Goal: Task Accomplishment & Management: Use online tool/utility

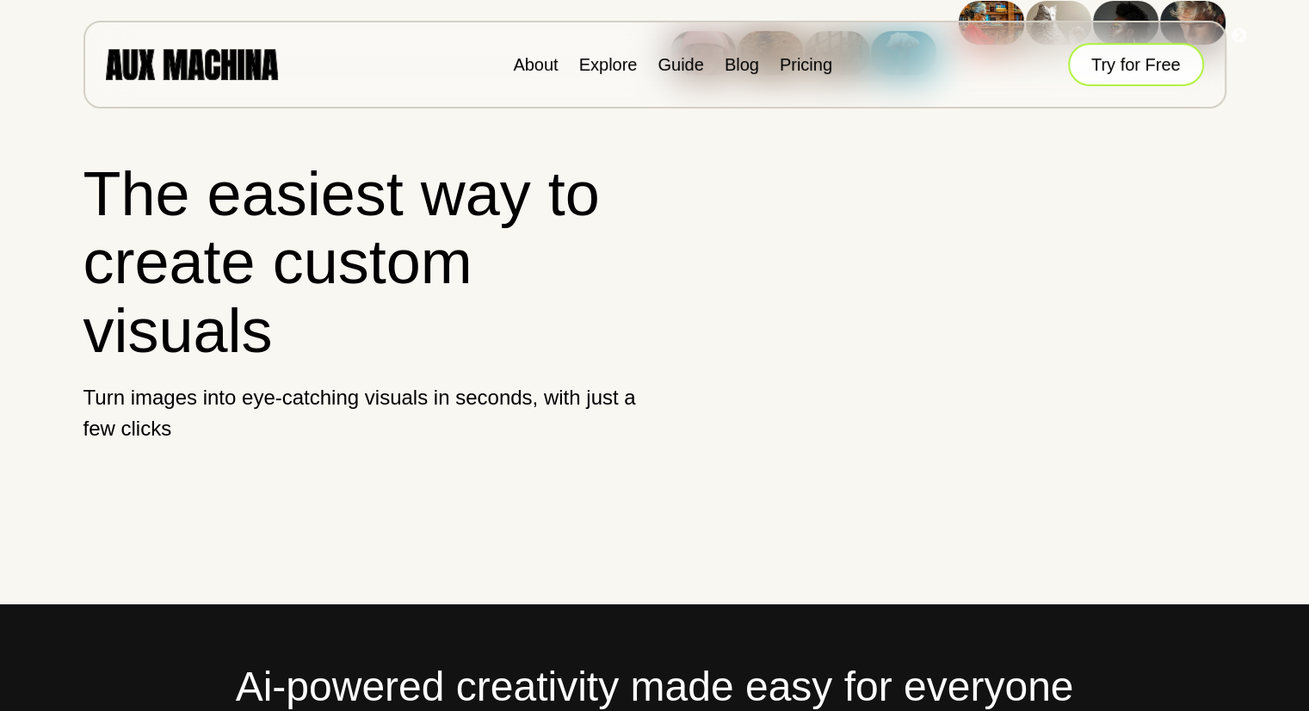
click at [1090, 59] on button "Try for Free" at bounding box center [1136, 64] width 136 height 43
click at [1144, 57] on button "Try for Free" at bounding box center [1136, 64] width 136 height 43
click at [1126, 59] on button "Try for Free" at bounding box center [1136, 64] width 136 height 43
click at [1113, 69] on button "Try for Free" at bounding box center [1136, 64] width 136 height 43
click at [629, 64] on link "Explore" at bounding box center [608, 64] width 59 height 19
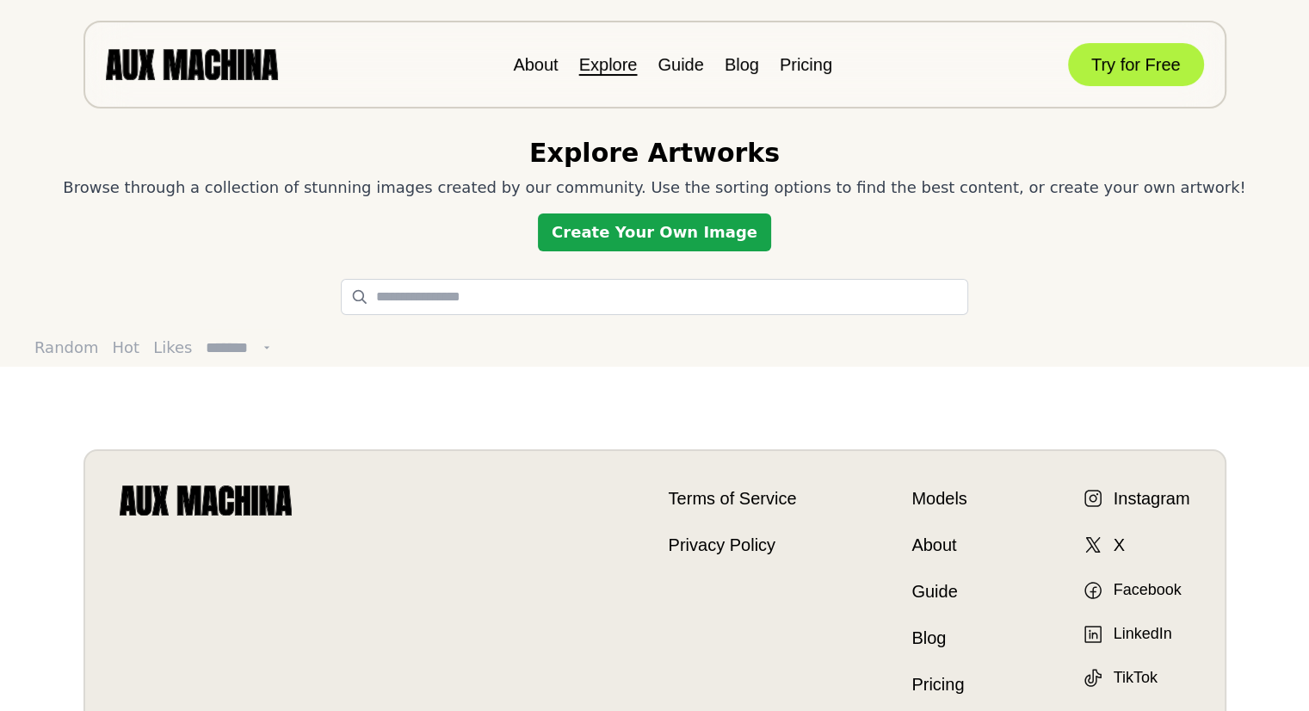
click at [615, 226] on link "Create Your Own Image" at bounding box center [654, 232] width 233 height 38
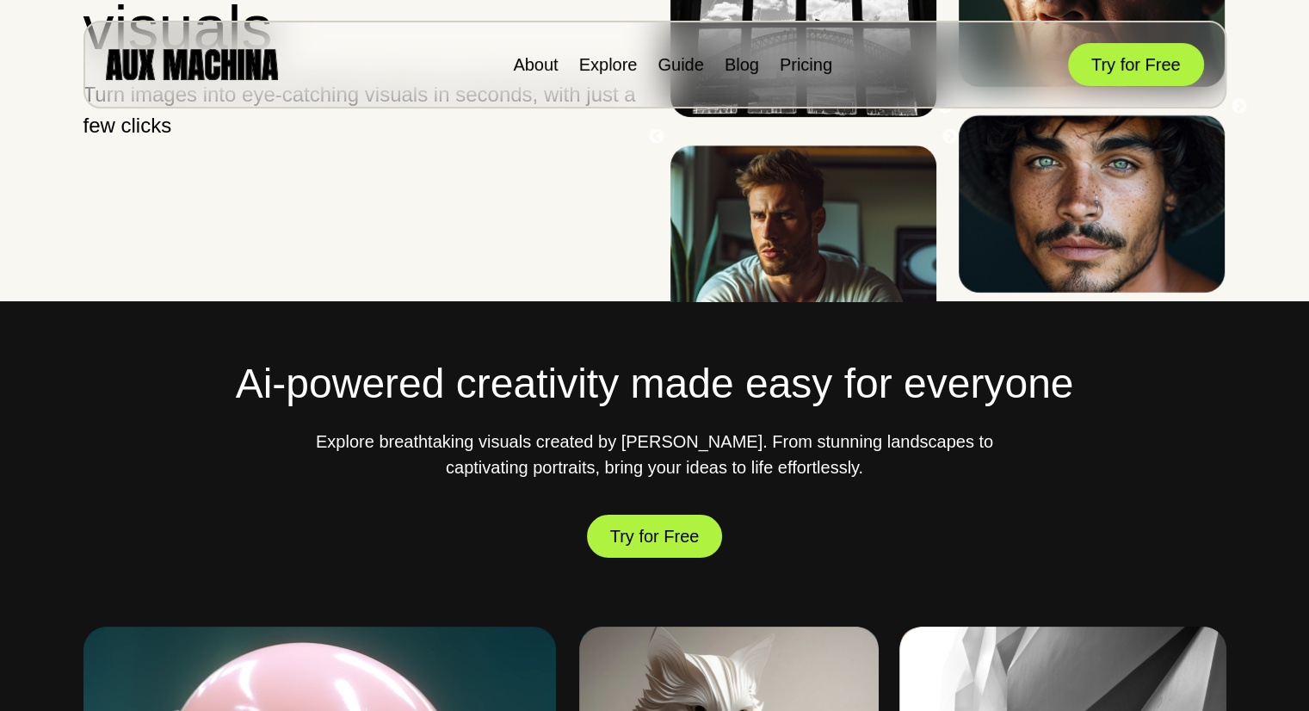
scroll to position [305, 0]
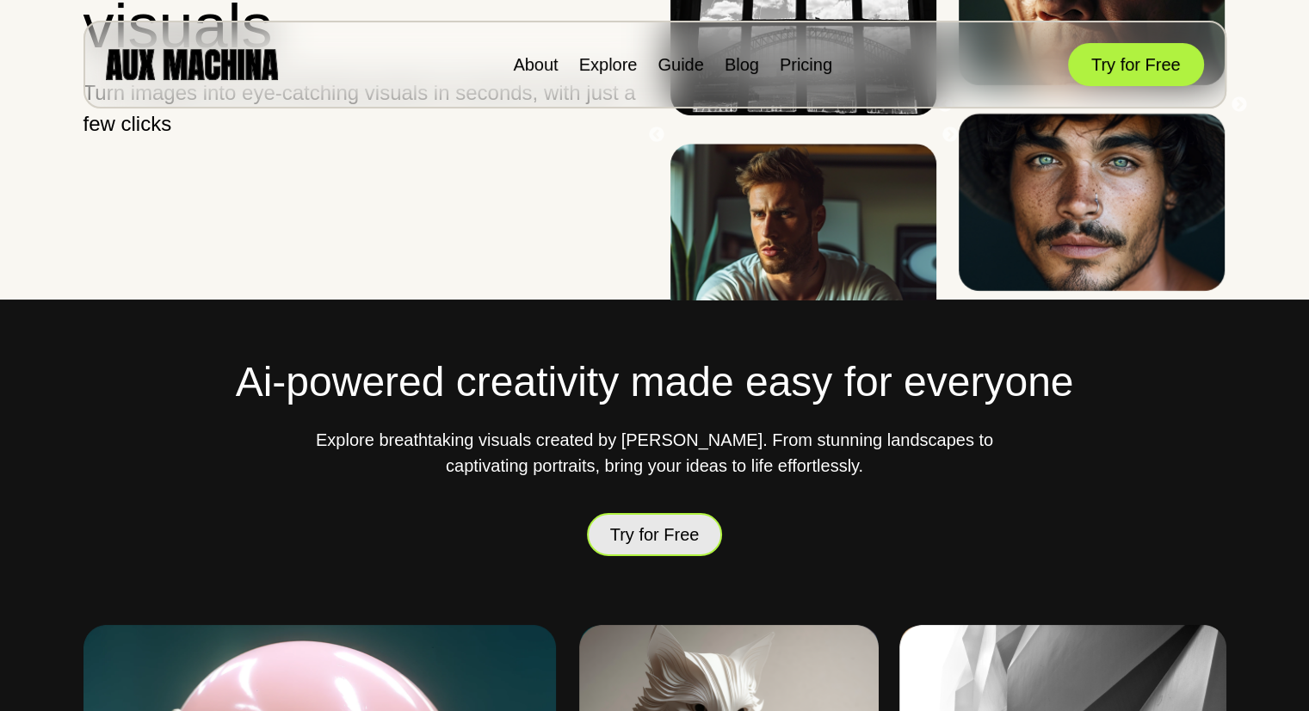
click at [609, 532] on button "Try for Free" at bounding box center [655, 534] width 136 height 43
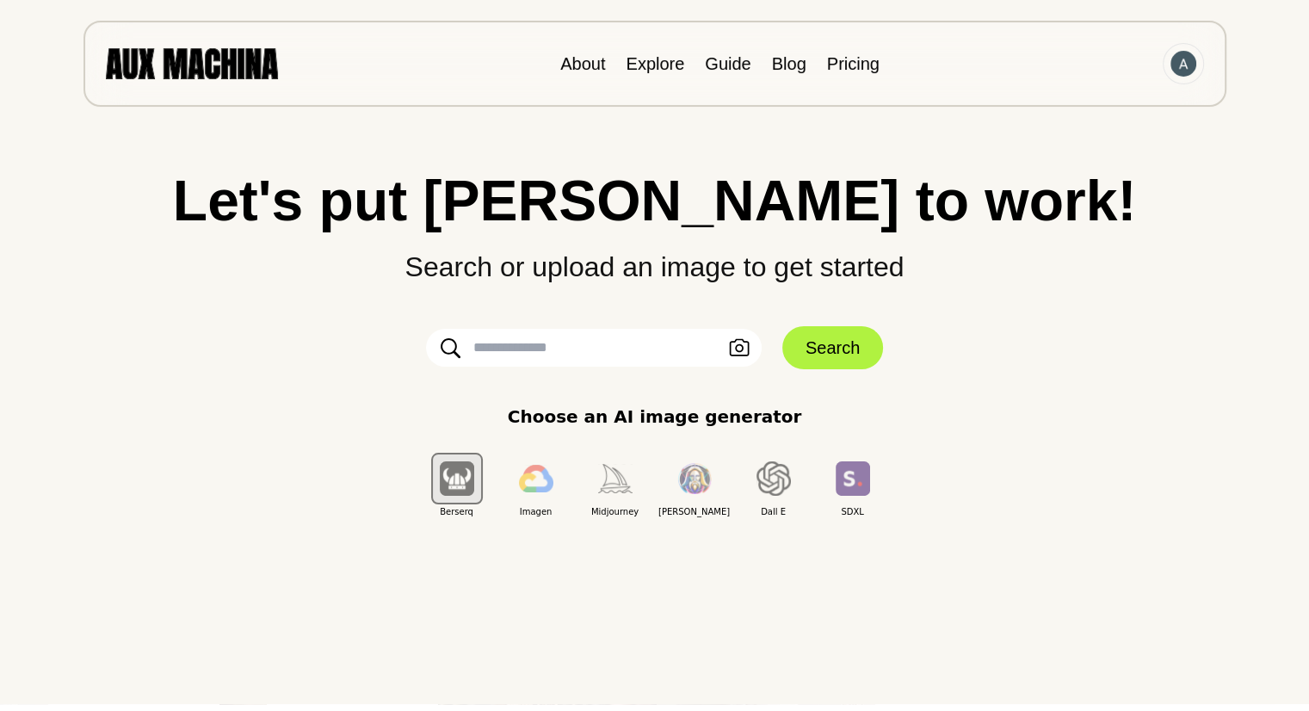
scroll to position [9, 0]
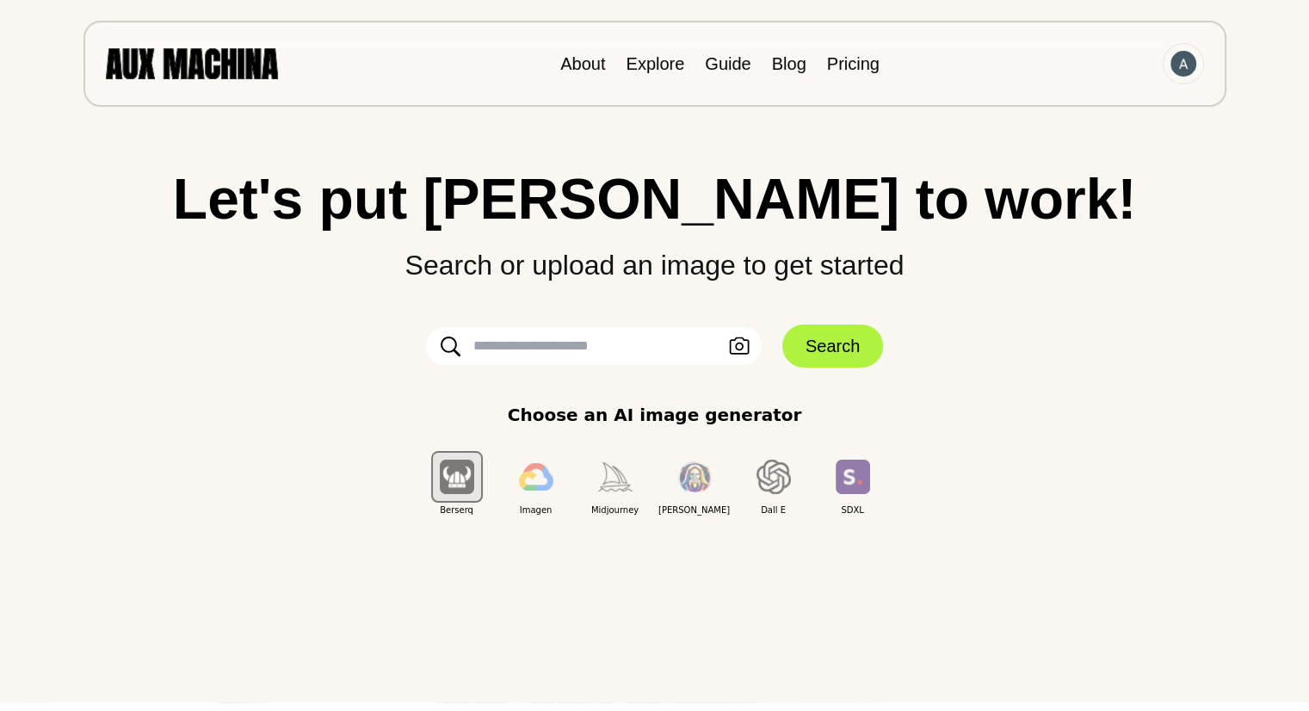
click at [503, 332] on input "text" at bounding box center [594, 346] width 336 height 38
paste input "**********"
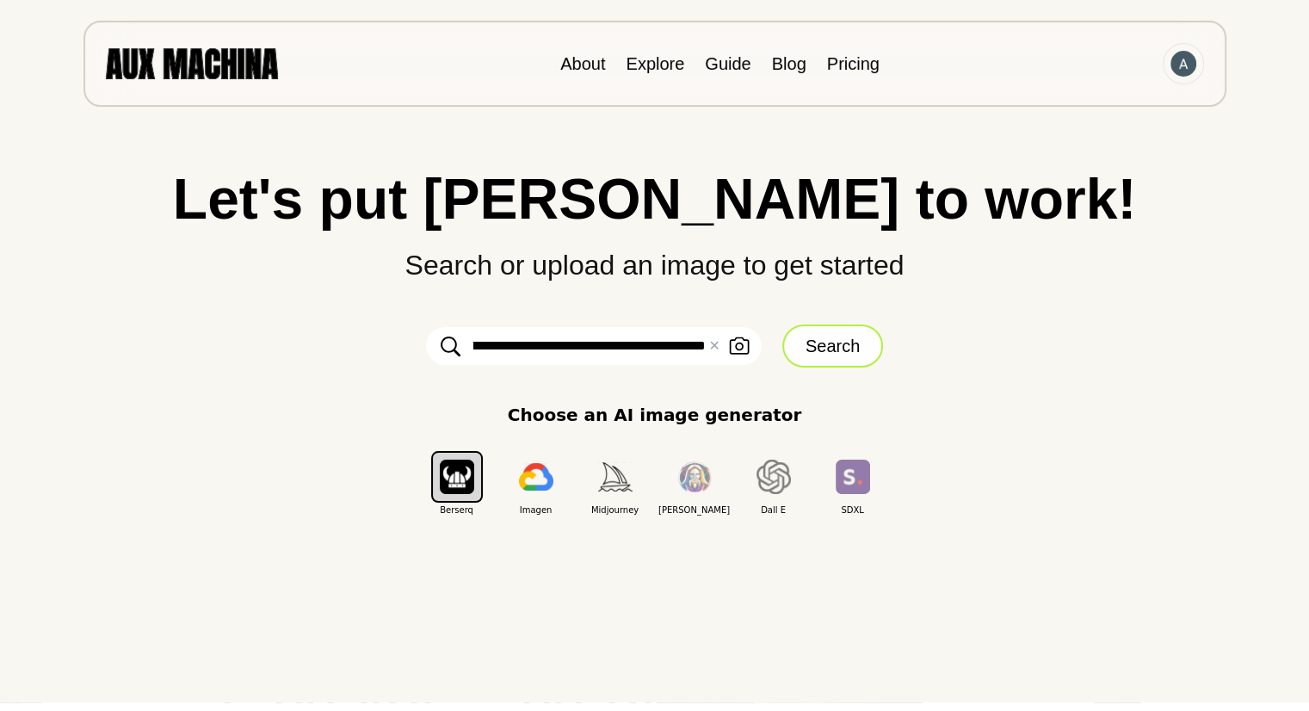
type input "**********"
click at [816, 349] on button "Search" at bounding box center [832, 346] width 101 height 43
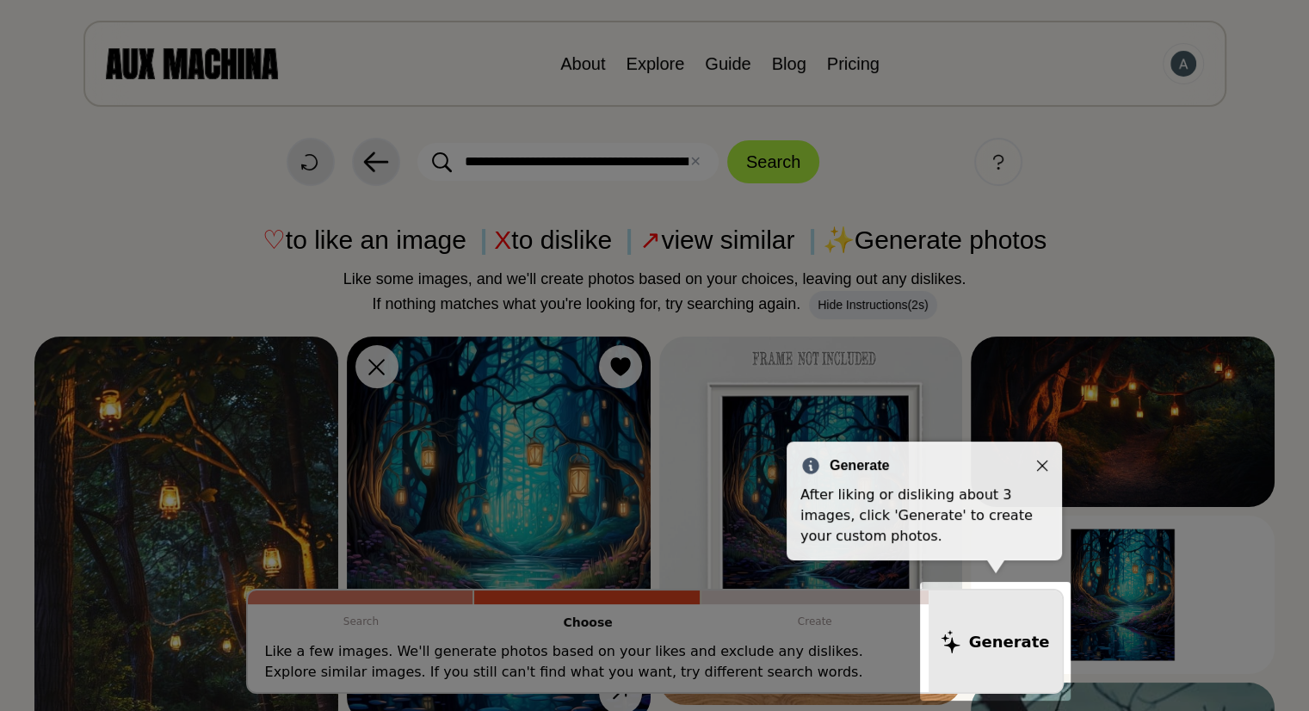
click at [1040, 473] on div "Generate" at bounding box center [925, 465] width 248 height 21
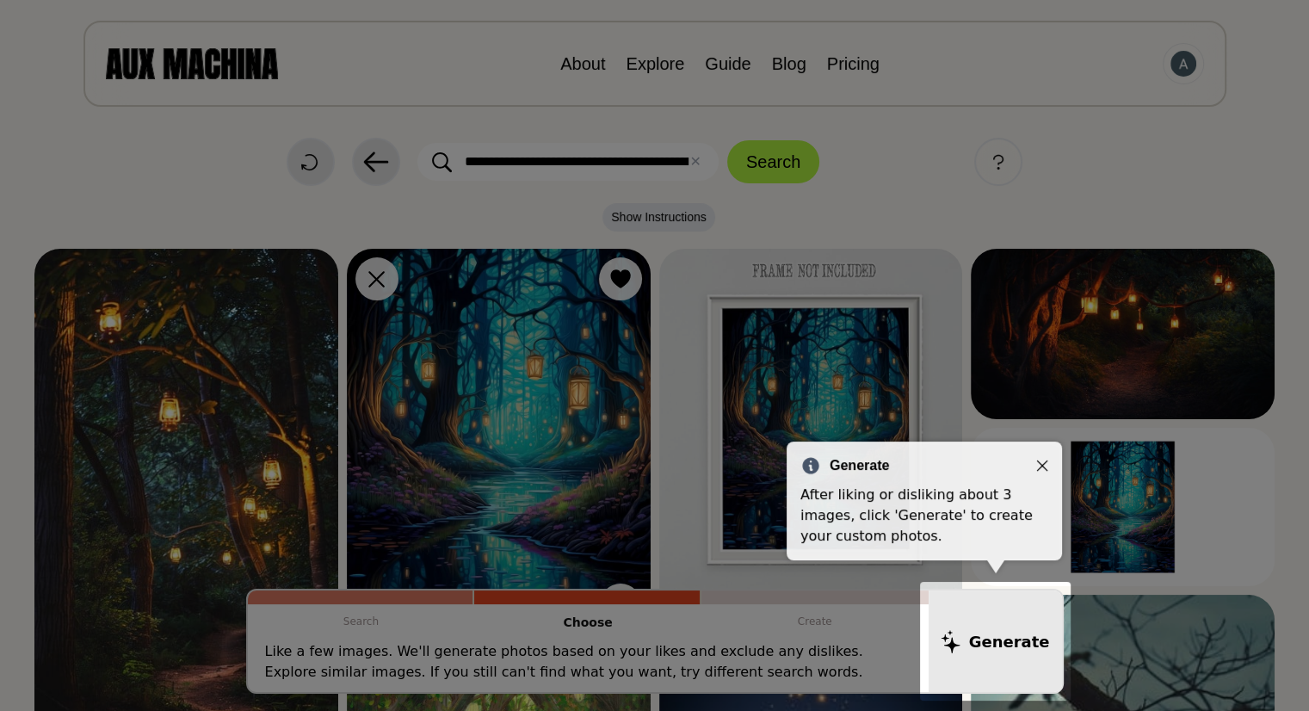
click at [1042, 467] on icon "Close" at bounding box center [1042, 466] width 12 height 12
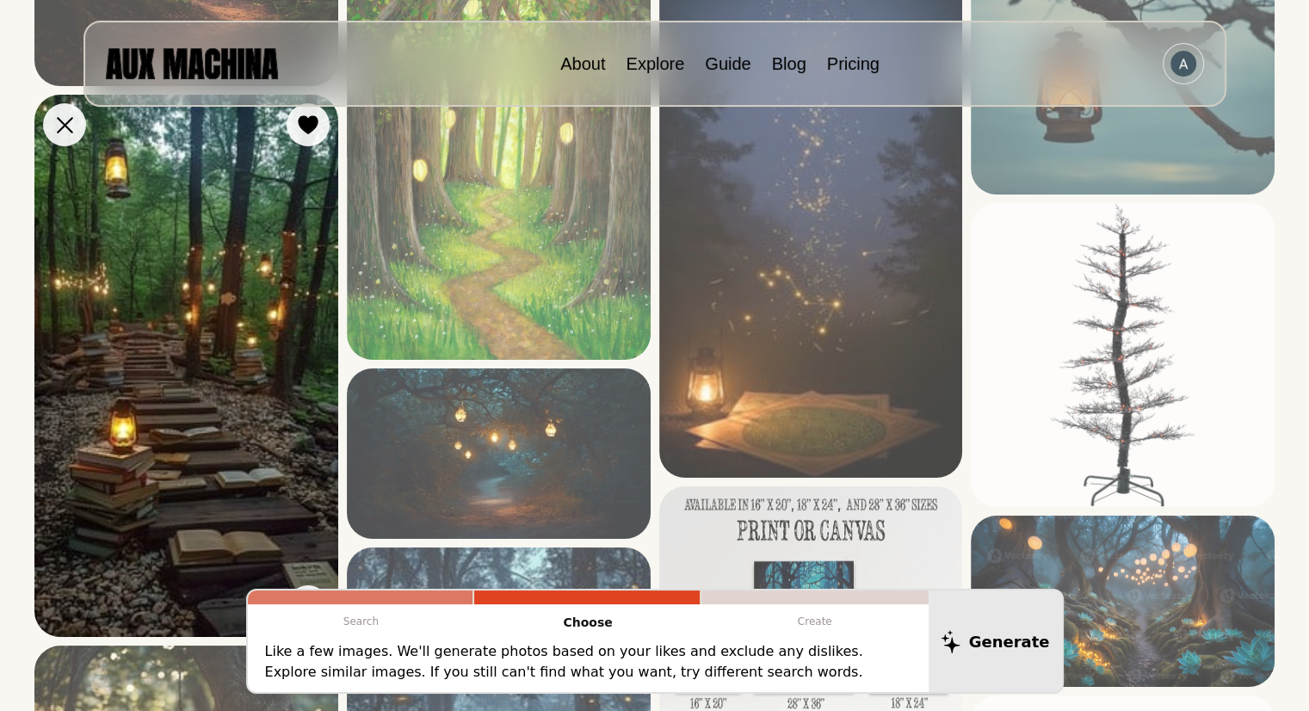
scroll to position [766, 0]
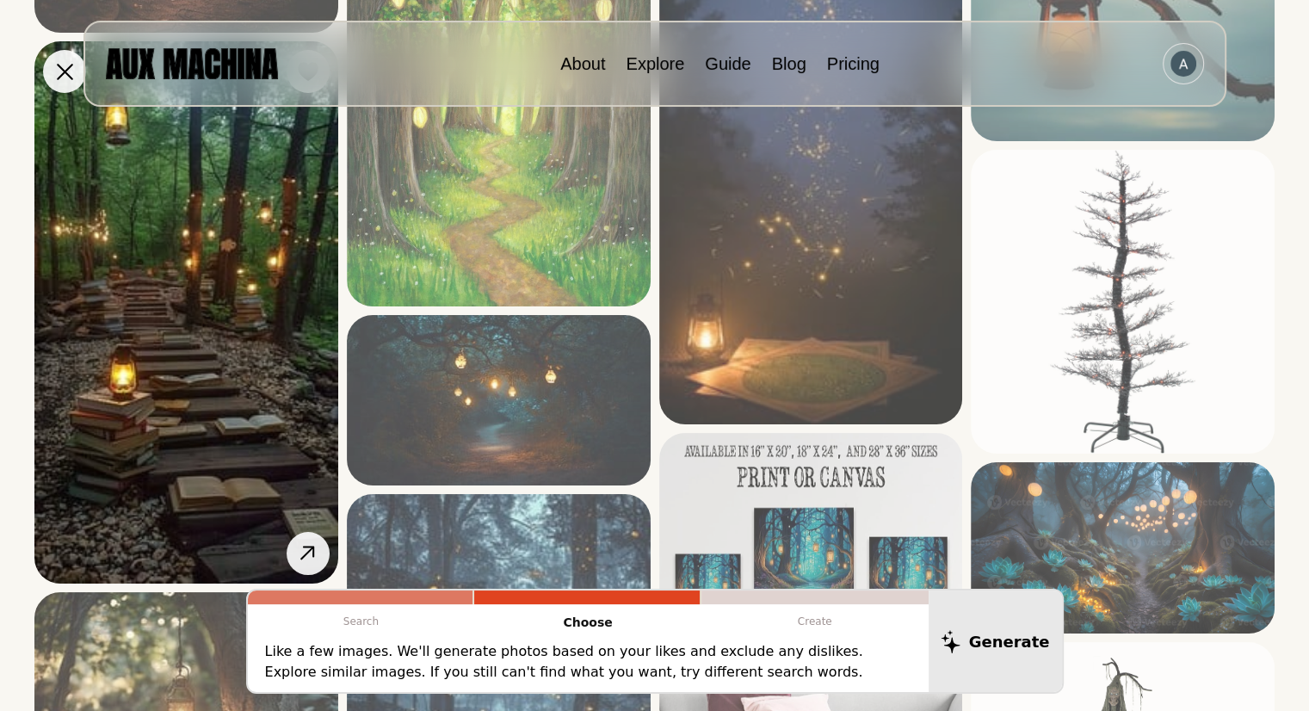
click at [188, 414] on img at bounding box center [186, 311] width 304 height 541
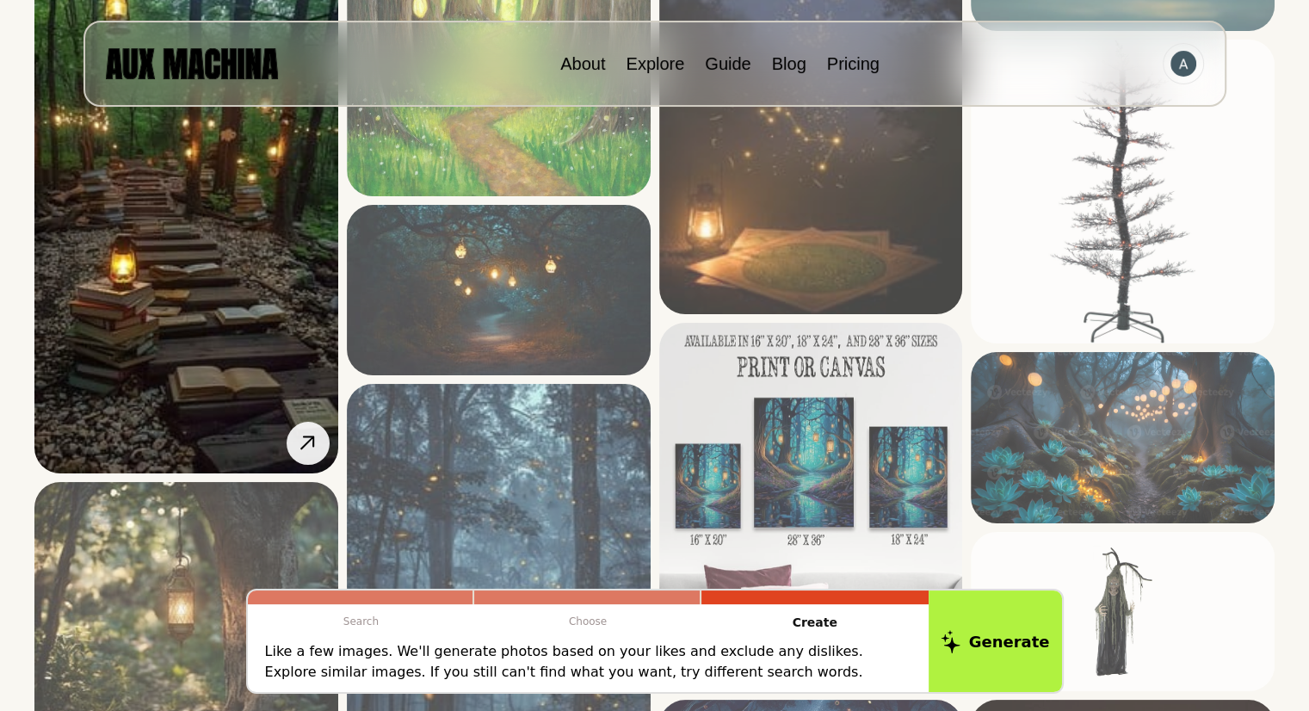
scroll to position [875, 0]
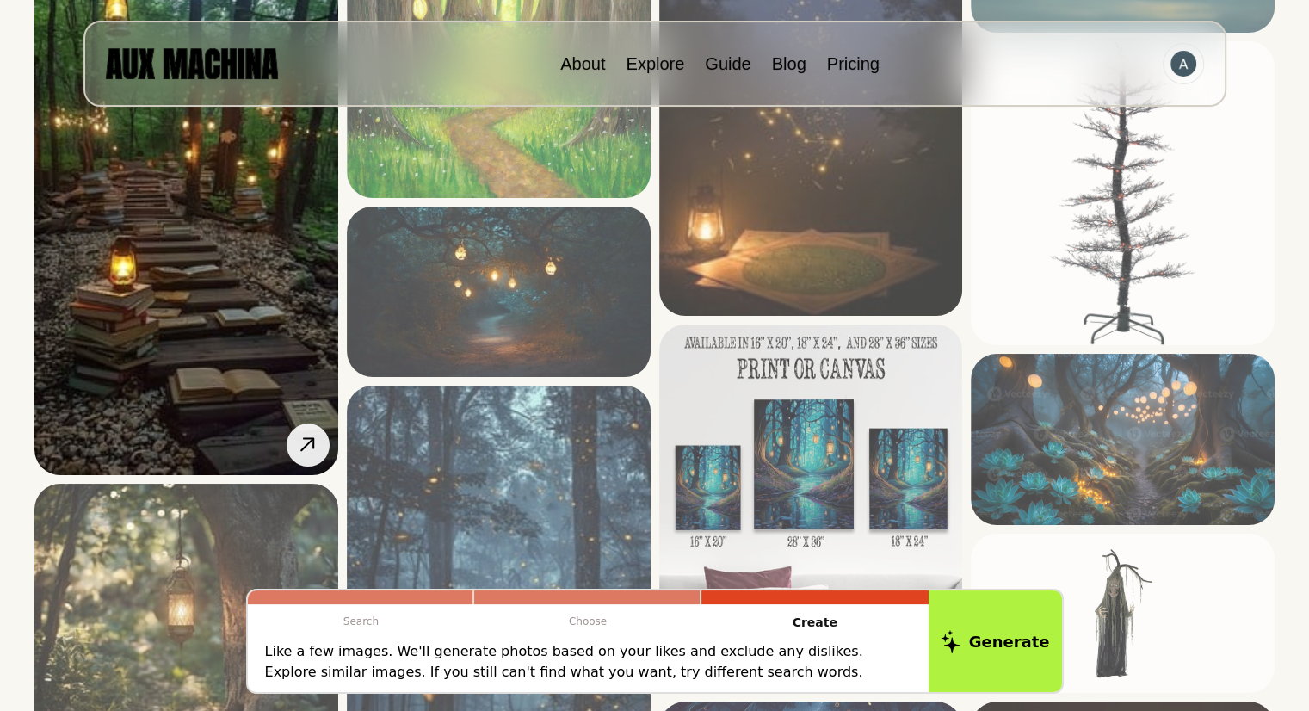
click at [213, 316] on img at bounding box center [186, 203] width 304 height 541
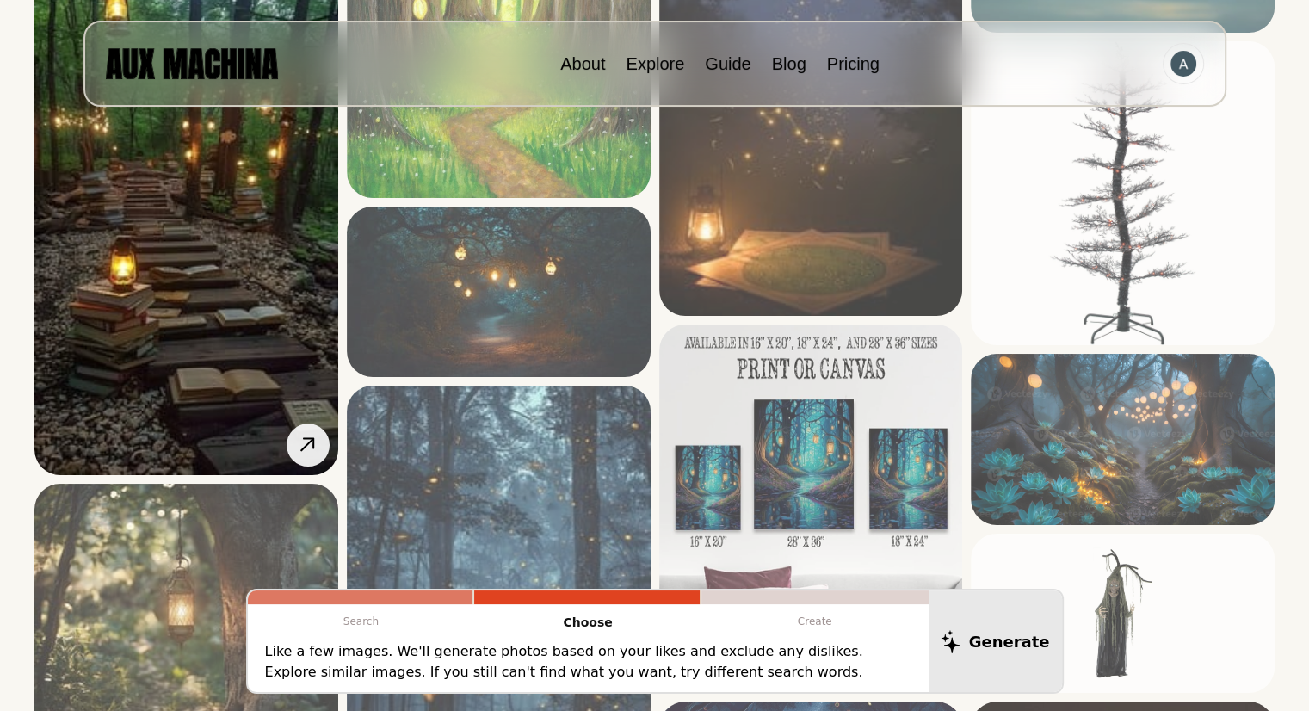
click at [203, 271] on img at bounding box center [186, 203] width 304 height 541
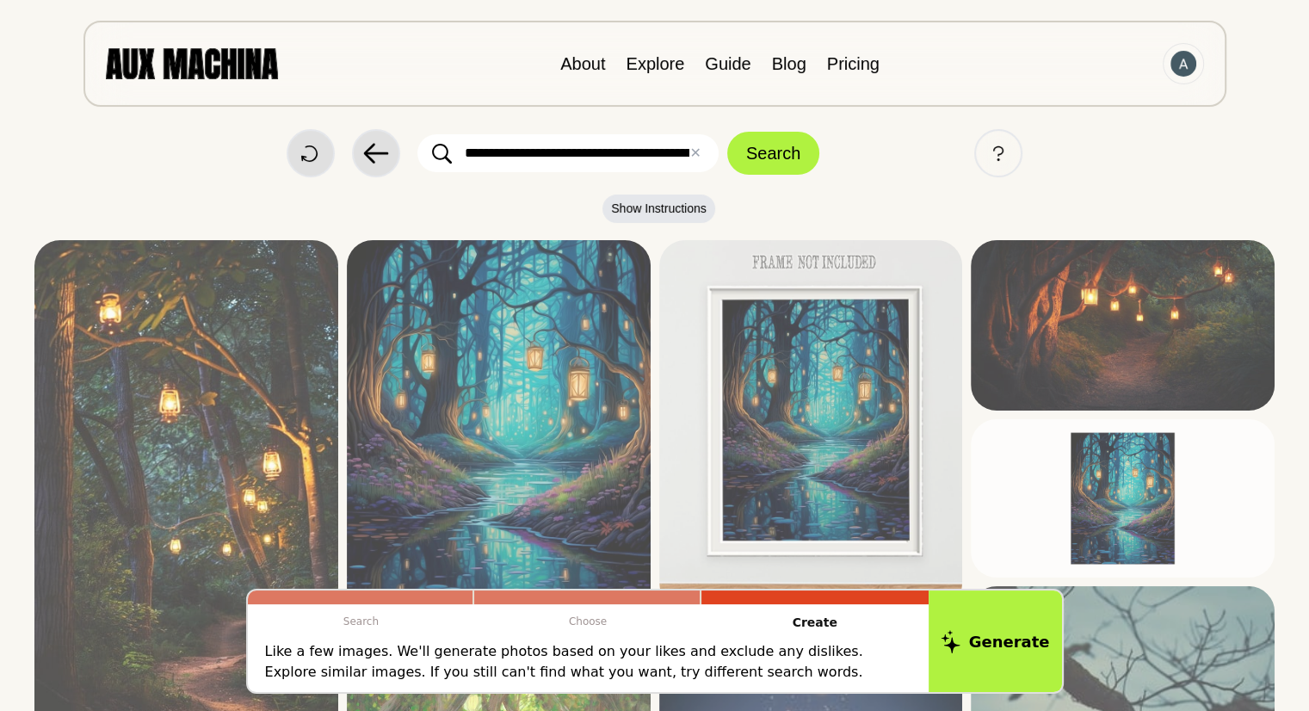
scroll to position [0, 0]
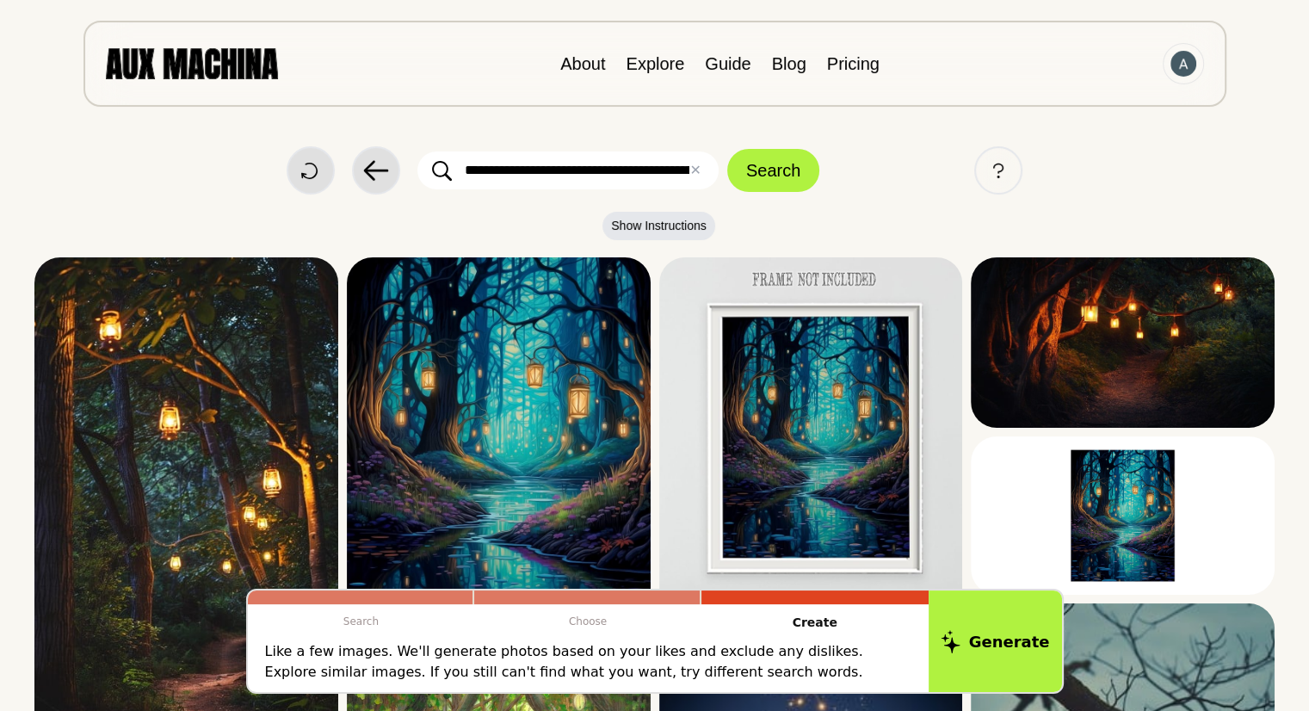
click at [589, 180] on input "**********" at bounding box center [567, 170] width 301 height 38
click at [690, 172] on button "✕ Clear" at bounding box center [694, 170] width 11 height 21
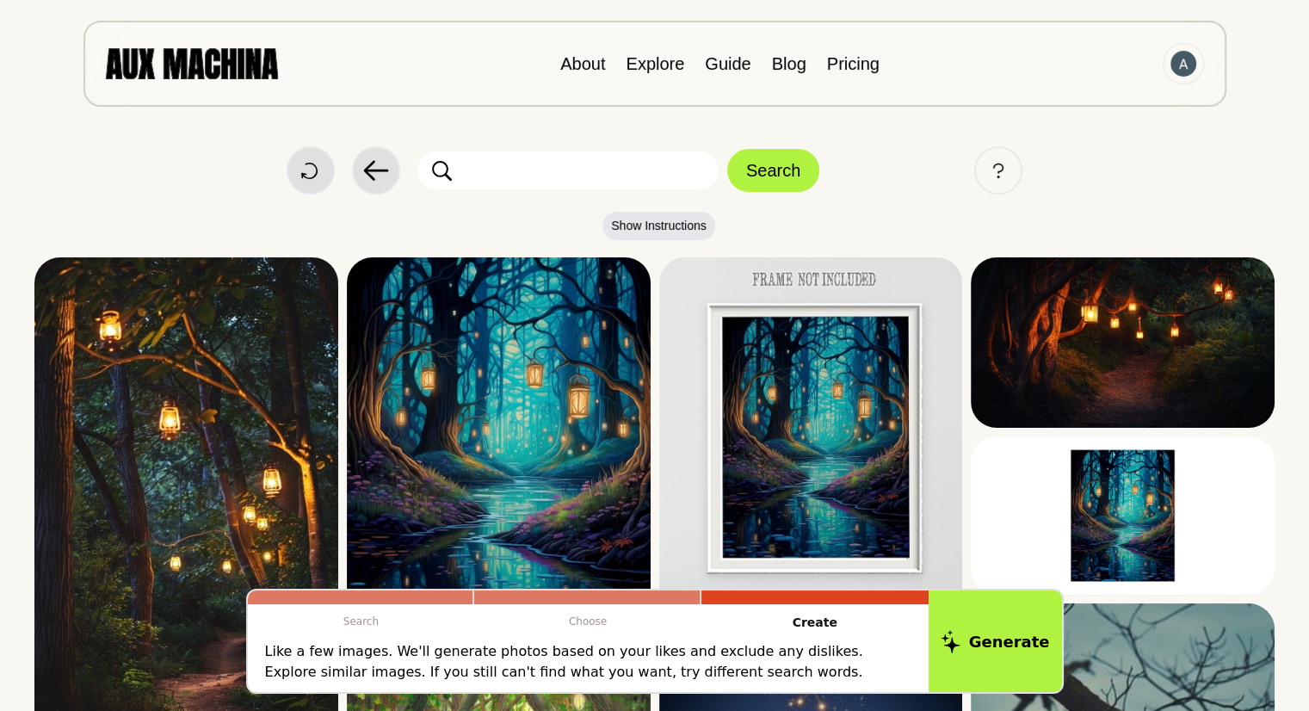
click at [604, 182] on input "text" at bounding box center [567, 170] width 301 height 38
paste input "**********"
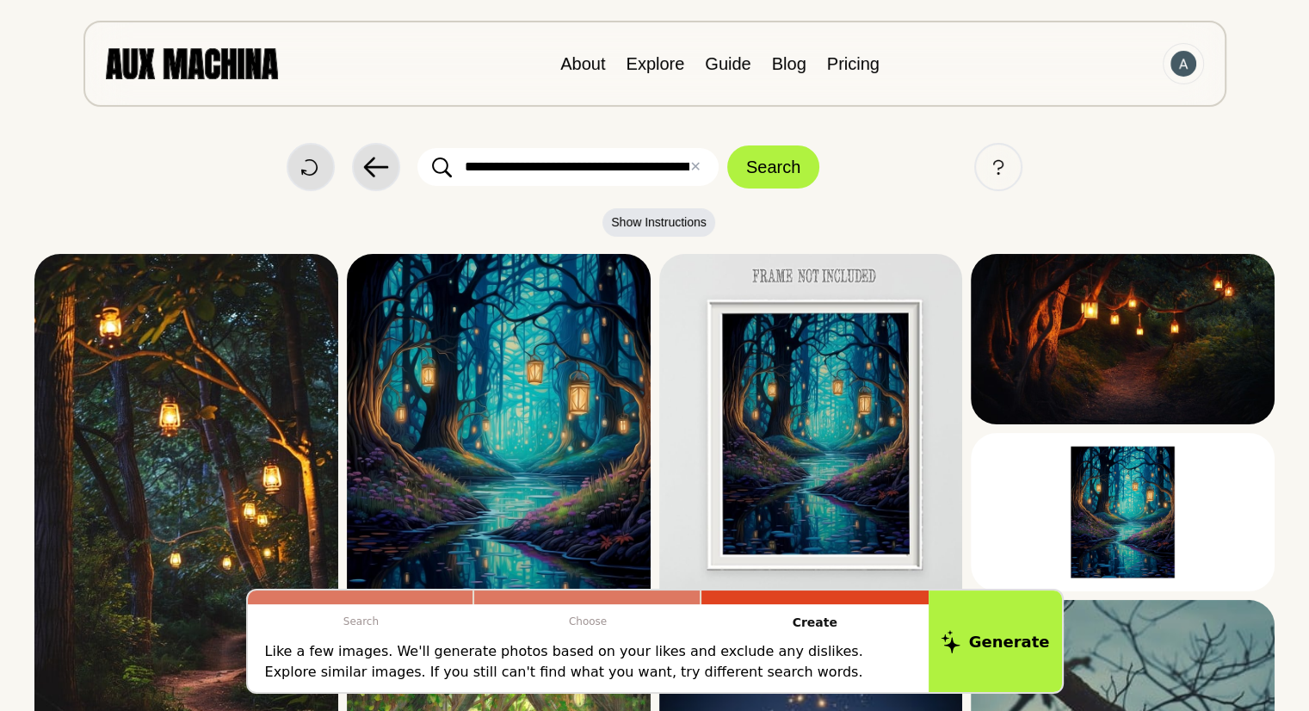
click at [652, 183] on input "**********" at bounding box center [567, 167] width 301 height 38
click at [652, 180] on input "**********" at bounding box center [567, 167] width 301 height 38
paste input "text"
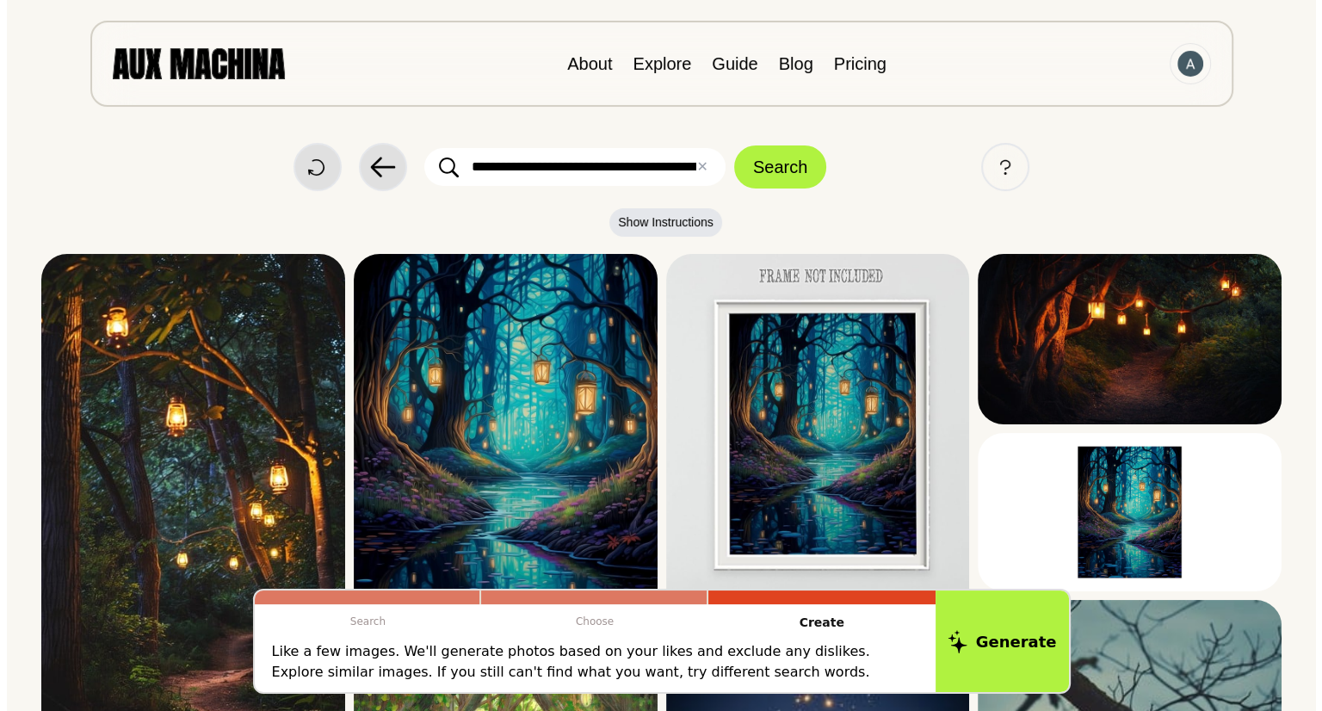
scroll to position [0, 1525]
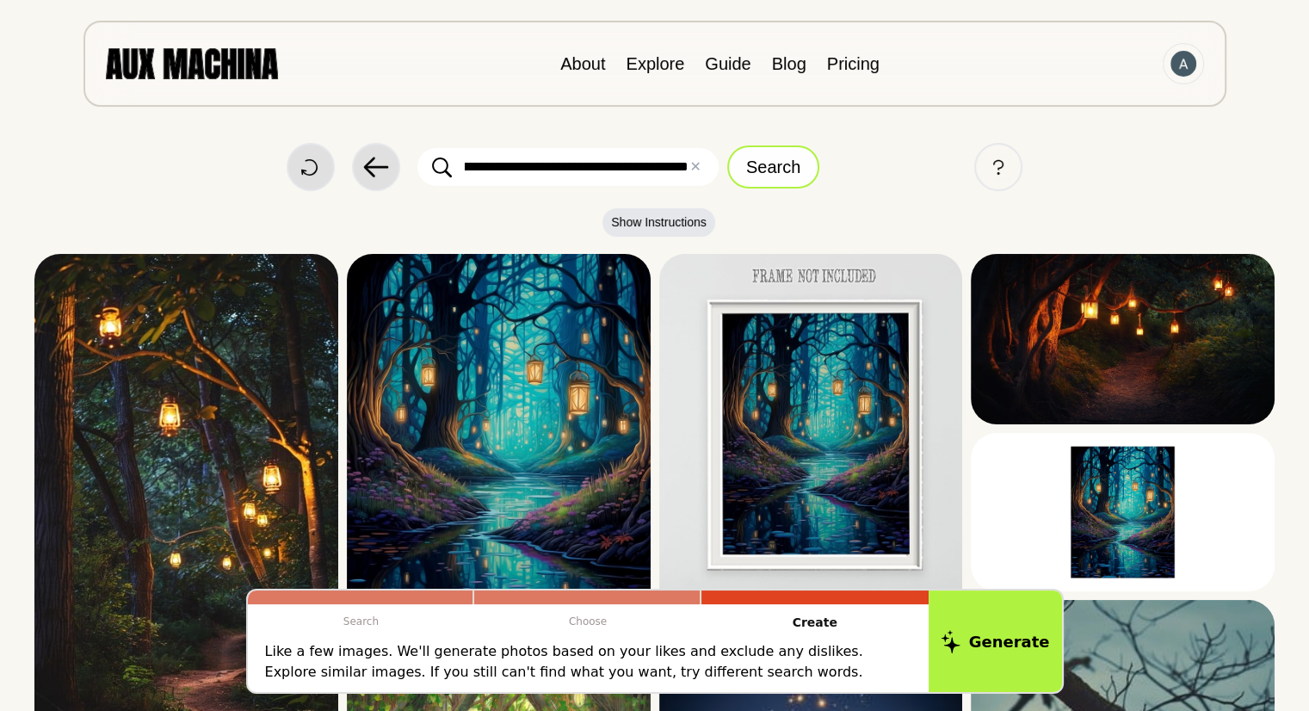
type input "**********"
click at [773, 163] on button "Search" at bounding box center [773, 166] width 92 height 43
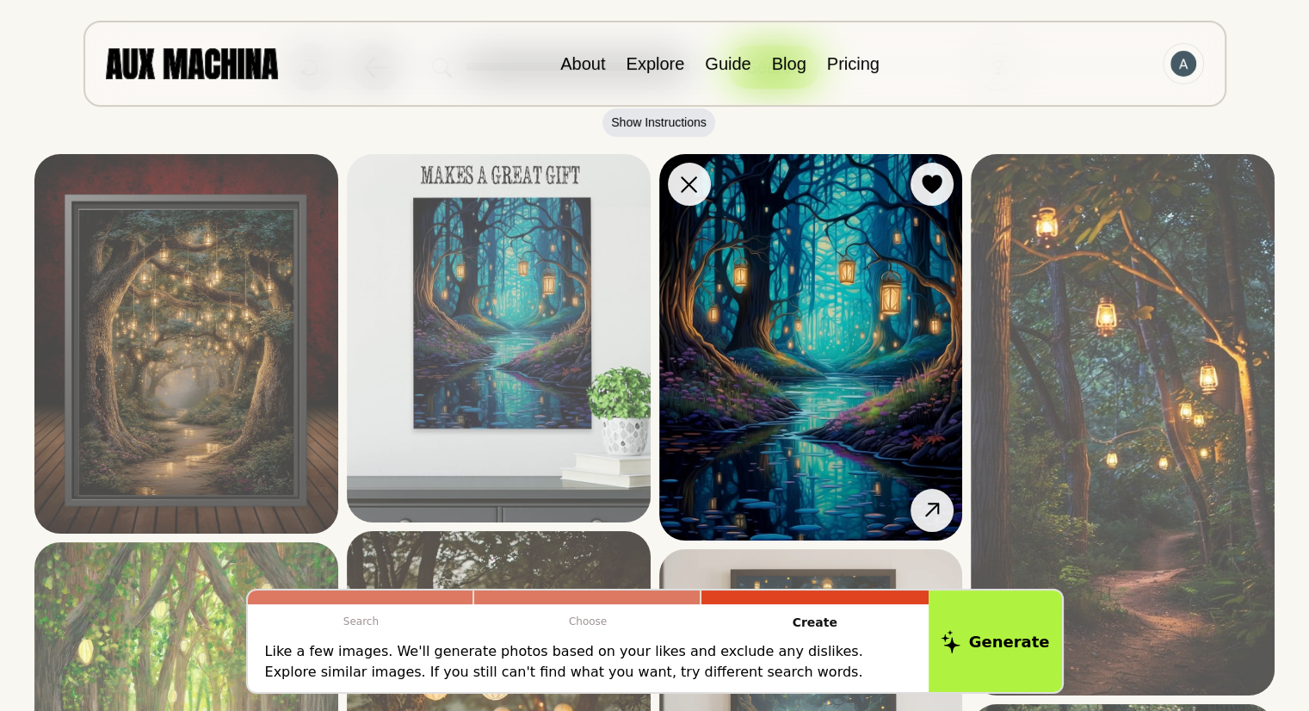
scroll to position [91, 0]
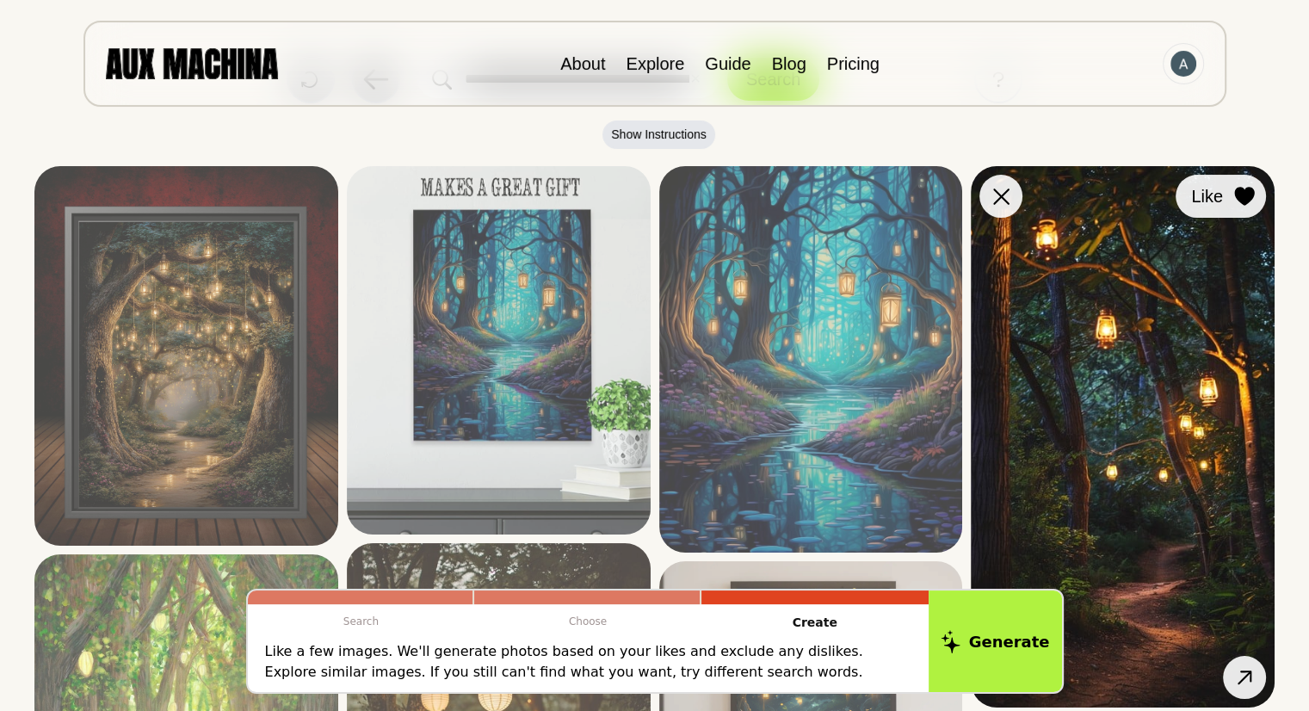
click at [1240, 192] on icon at bounding box center [1244, 196] width 20 height 19
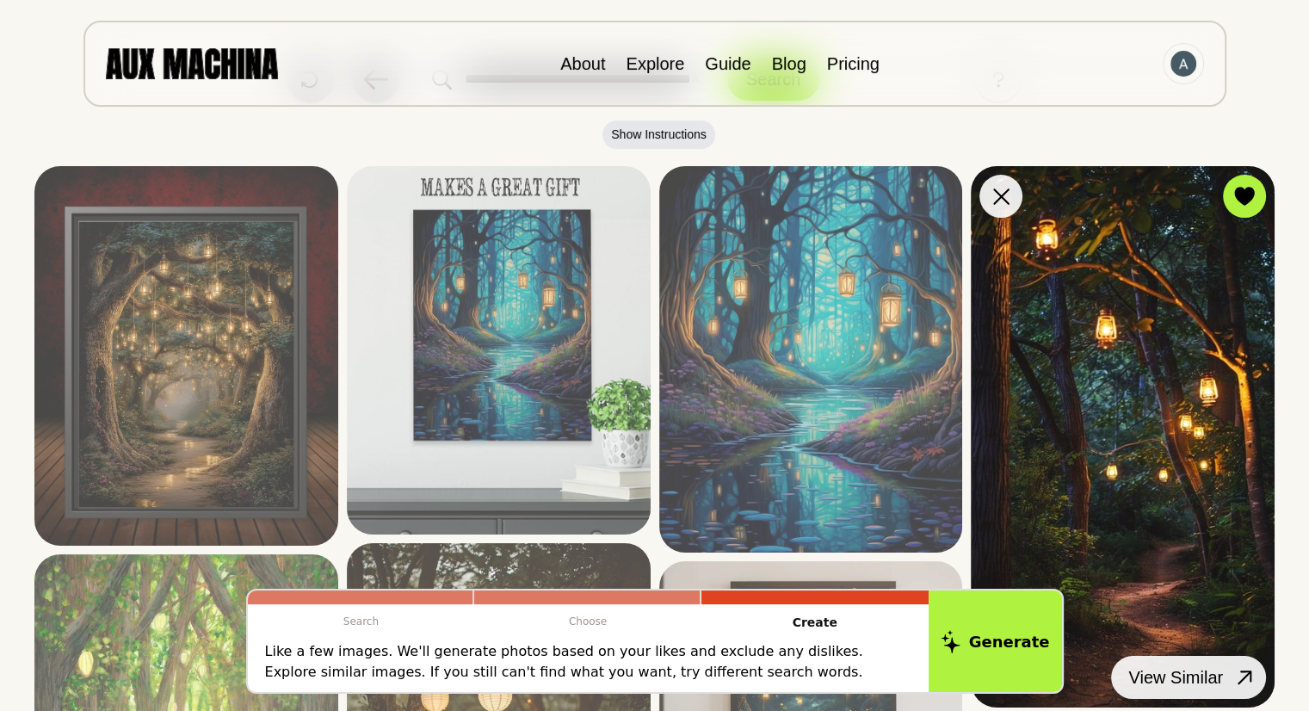
click at [1232, 667] on div at bounding box center [1245, 678] width 26 height 26
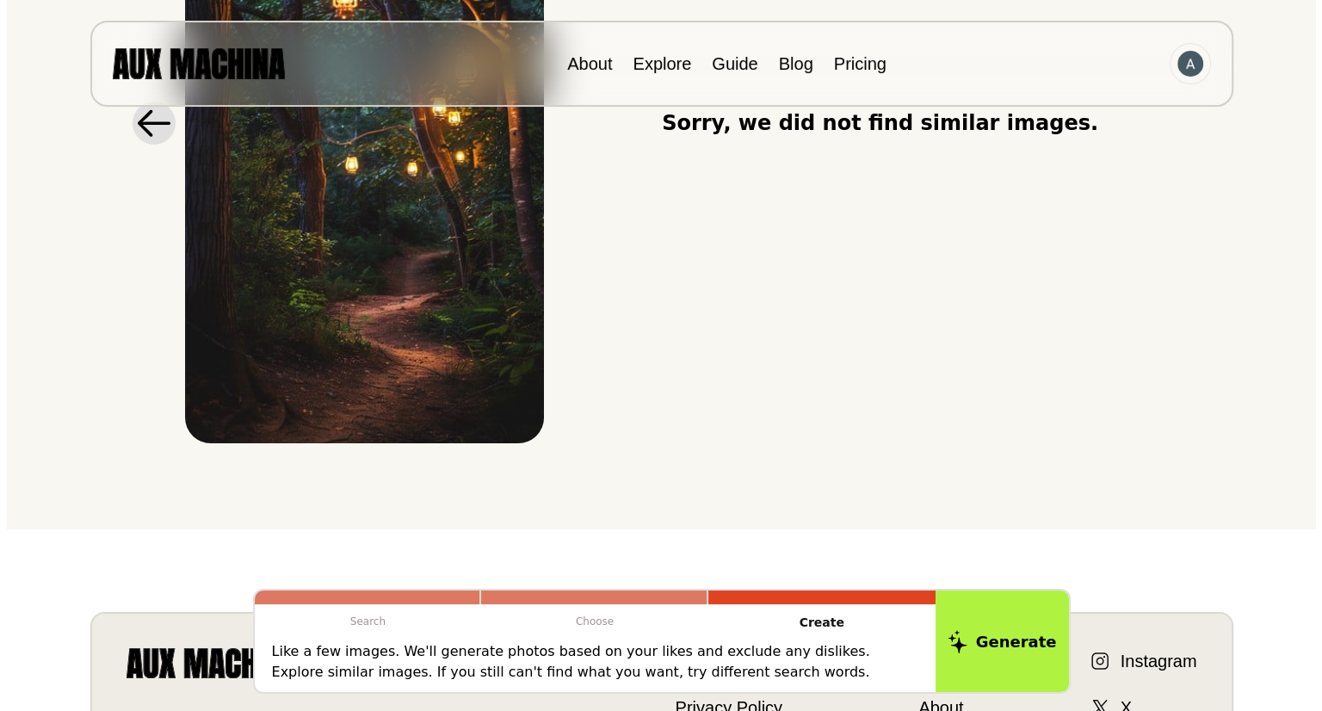
scroll to position [413, 0]
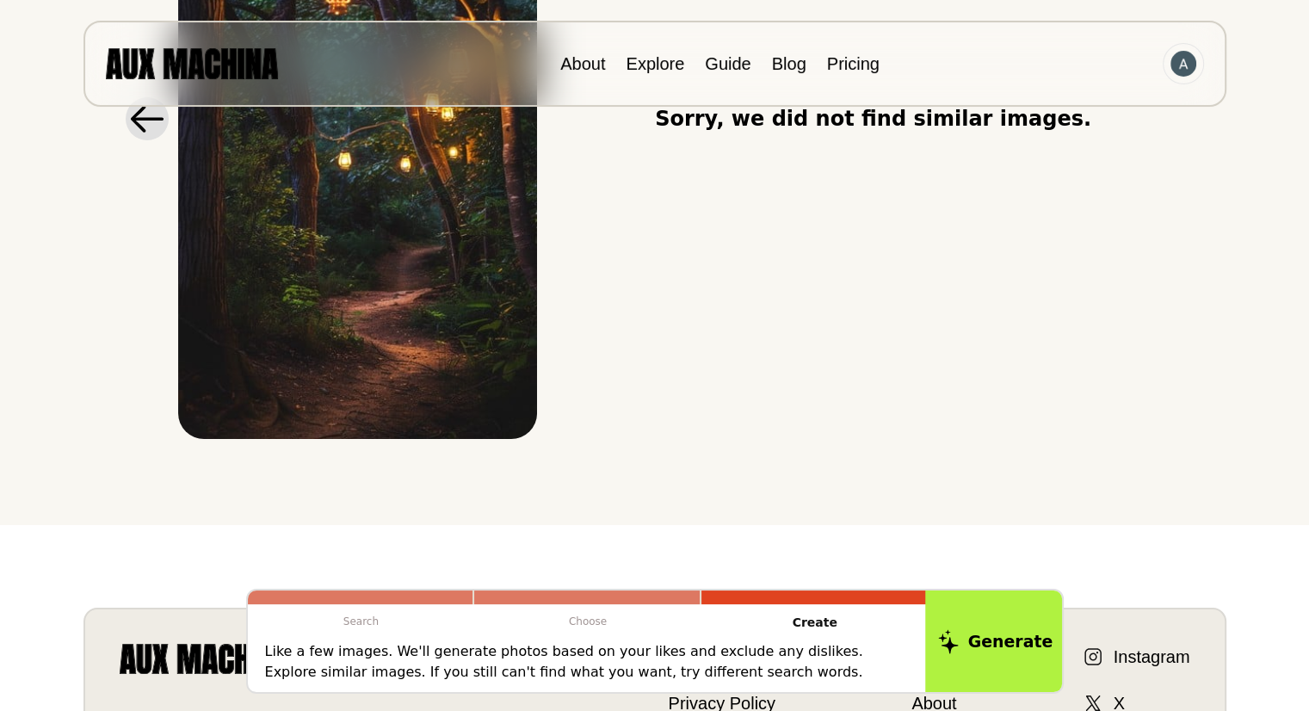
click at [958, 652] on icon at bounding box center [947, 641] width 21 height 24
